Goal: Information Seeking & Learning: Find specific fact

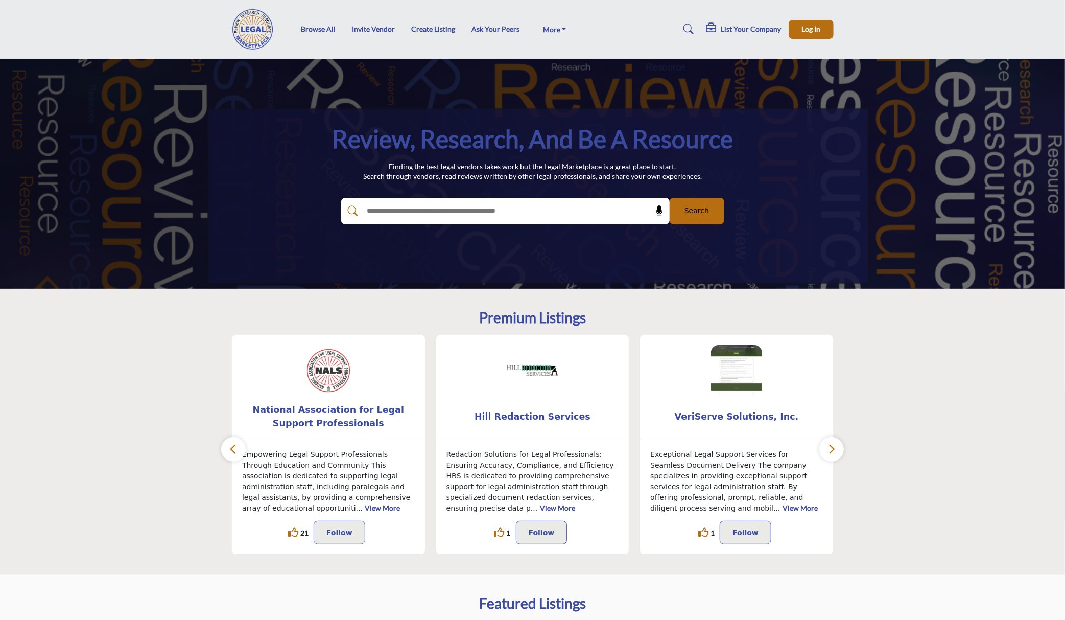
click at [421, 212] on input "text" at bounding box center [484, 210] width 244 height 15
type input "*******"
click at [670, 198] on button "Search" at bounding box center [697, 211] width 55 height 27
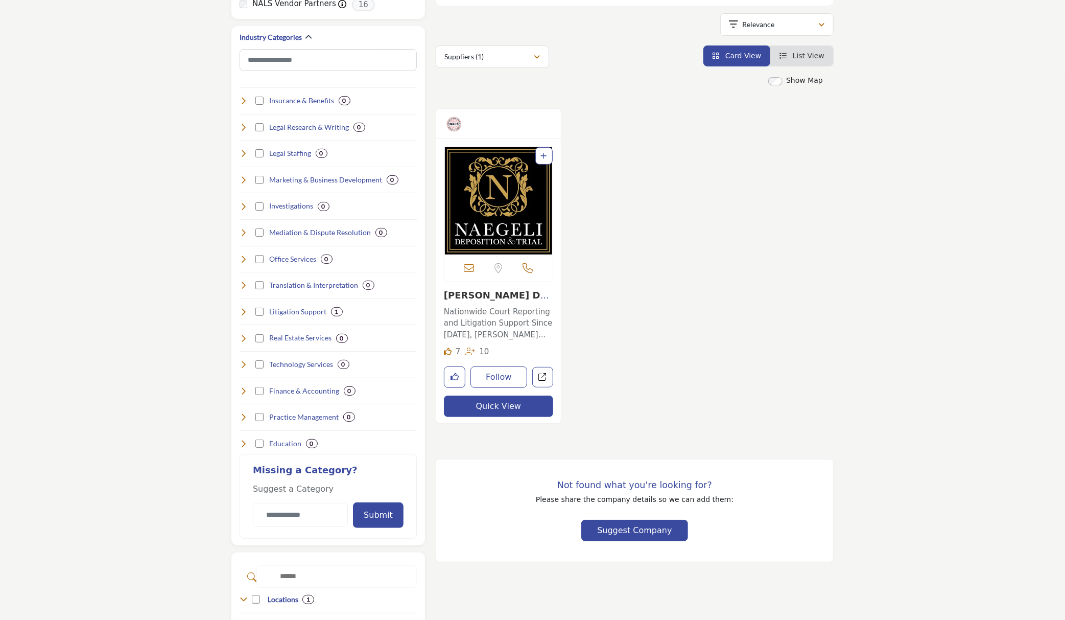
scroll to position [204, 0]
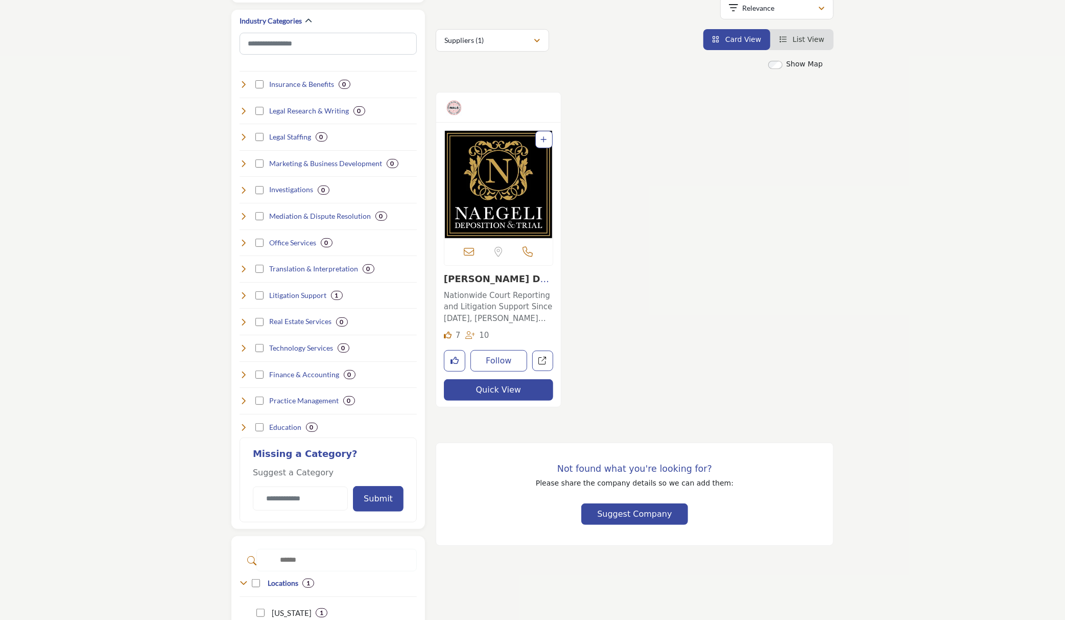
click at [539, 329] on div "Likes 7 10" at bounding box center [498, 336] width 109 height 14
click at [499, 151] on img "Open Listing in new tab" at bounding box center [499, 184] width 108 height 107
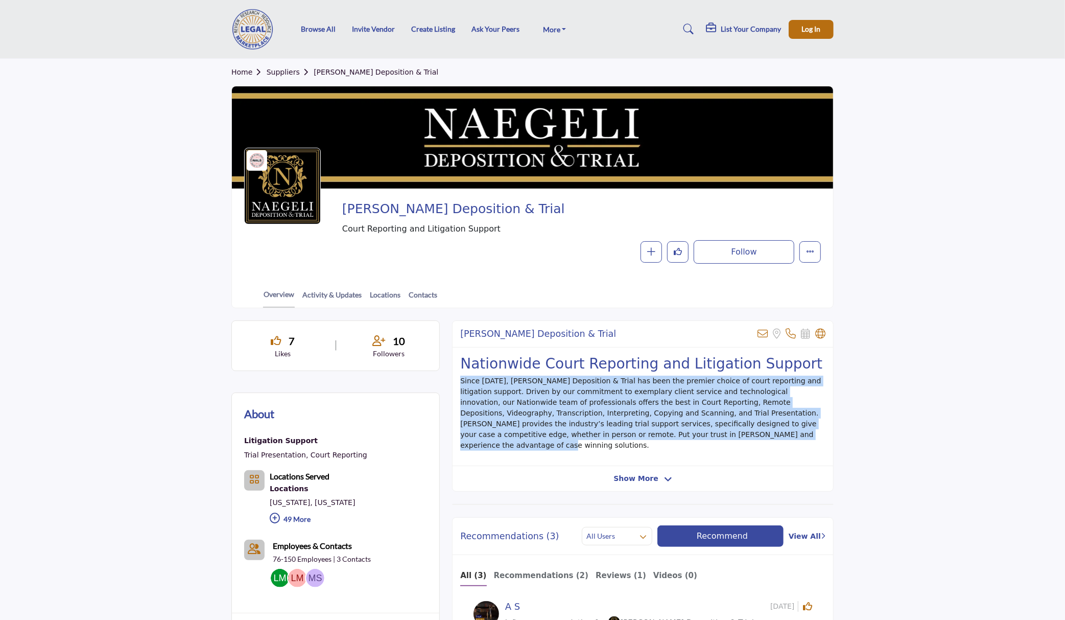
drag, startPoint x: 649, startPoint y: 437, endPoint x: 457, endPoint y: 381, distance: 200.0
click at [457, 381] on div "Nationwide Court Reporting and Litigation Support Since 1980, NAEGELI Depositio…" at bounding box center [643, 406] width 381 height 119
copy span "Since 1980, NAEGELI Deposition & Trial has been the premier choice of court rep…"
